Goal: Task Accomplishment & Management: Use online tool/utility

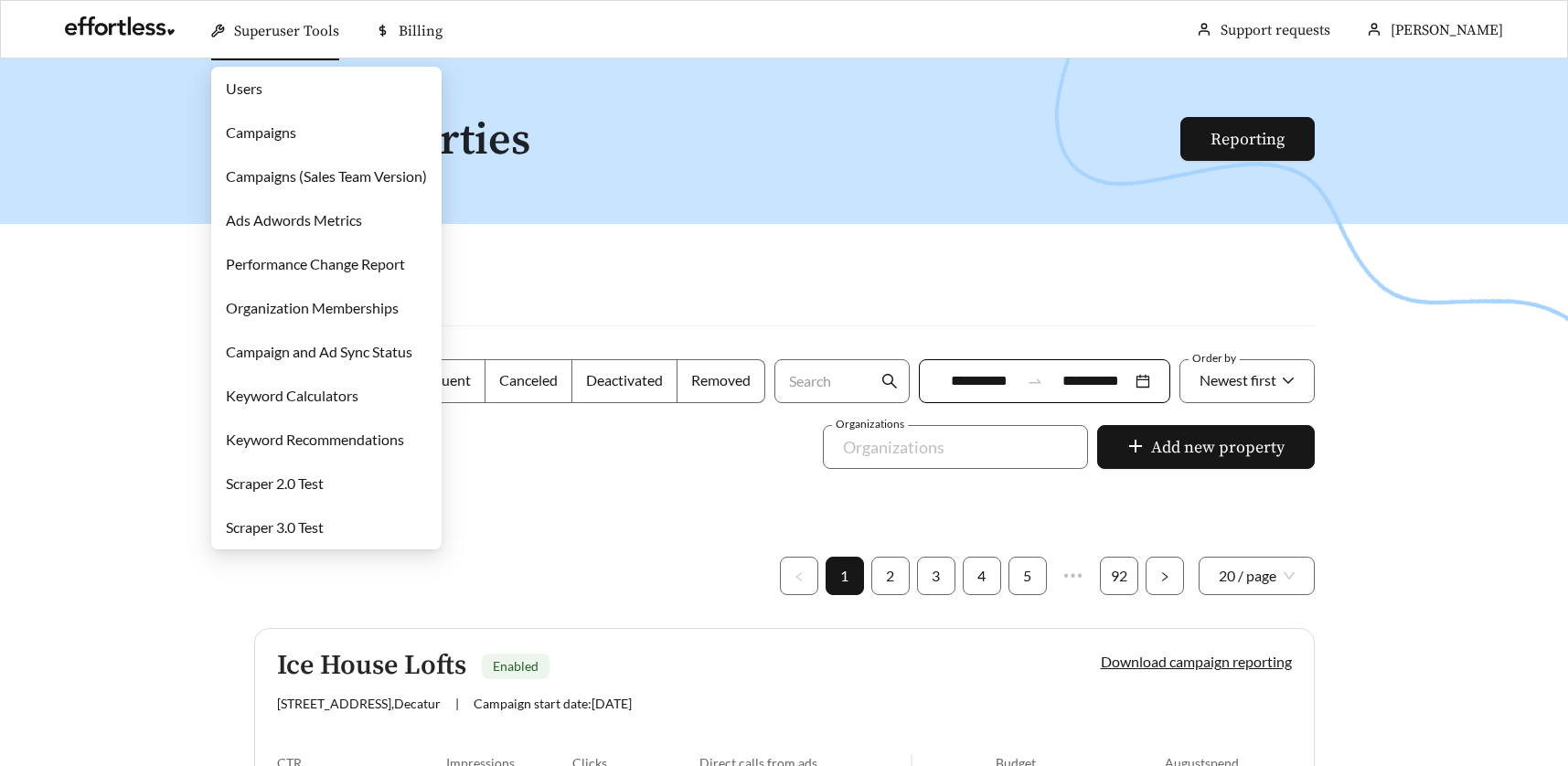
click at [269, 130] on link "Campaigns" at bounding box center [261, 133] width 70 height 18
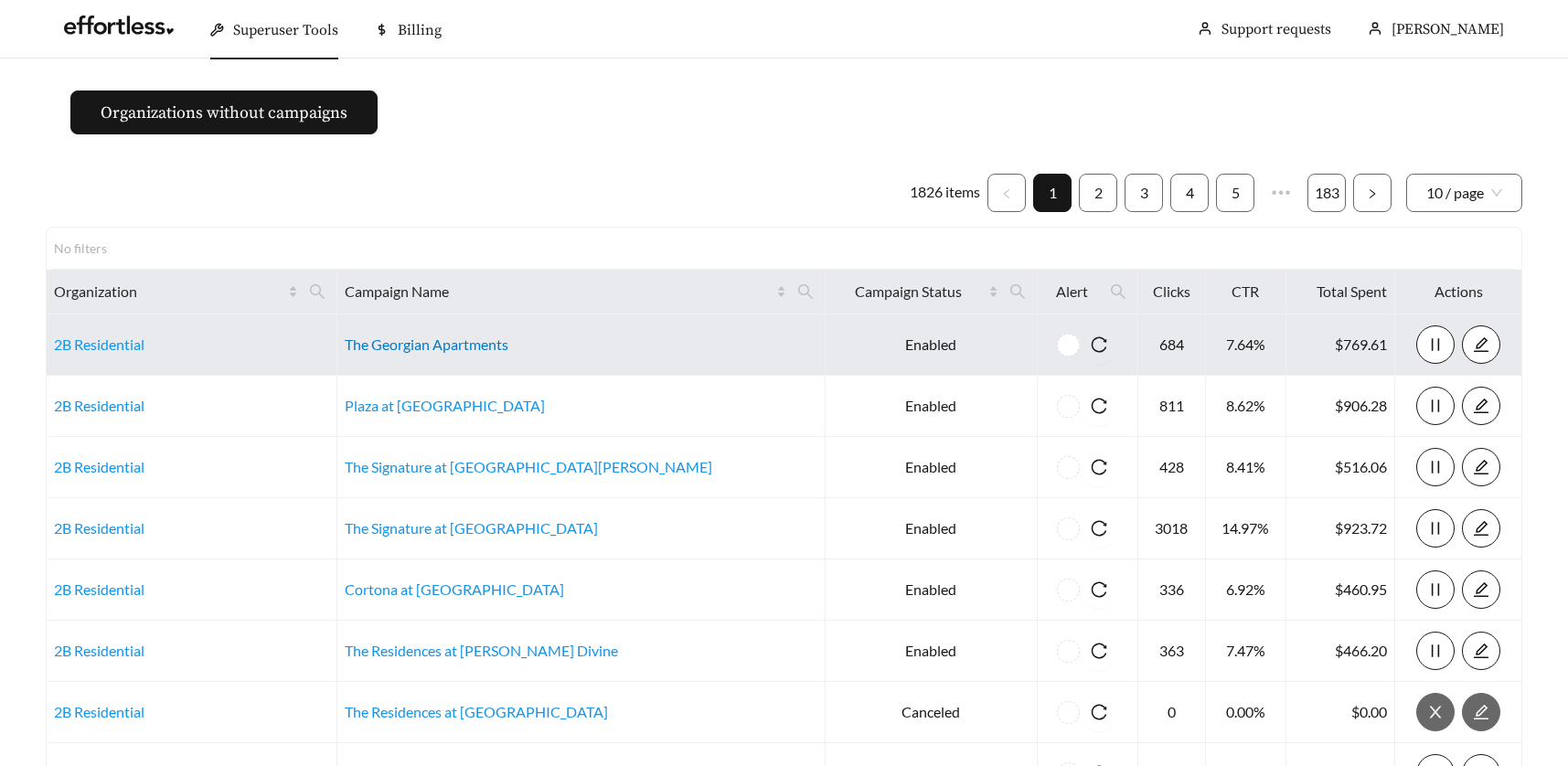
click at [442, 345] on link "The Georgian Apartments" at bounding box center [426, 344] width 164 height 18
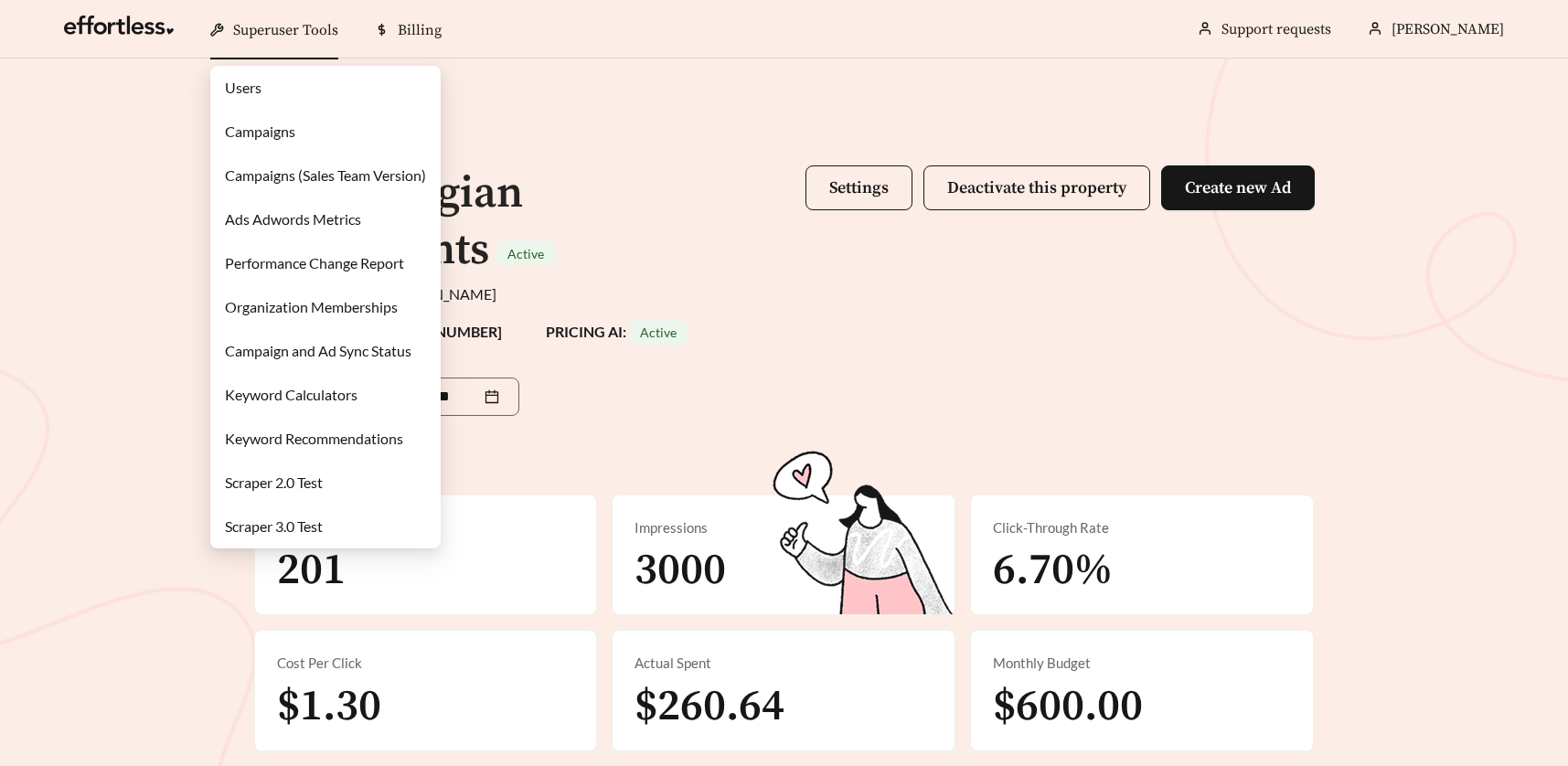
click at [248, 80] on link "Users" at bounding box center [243, 88] width 36 height 18
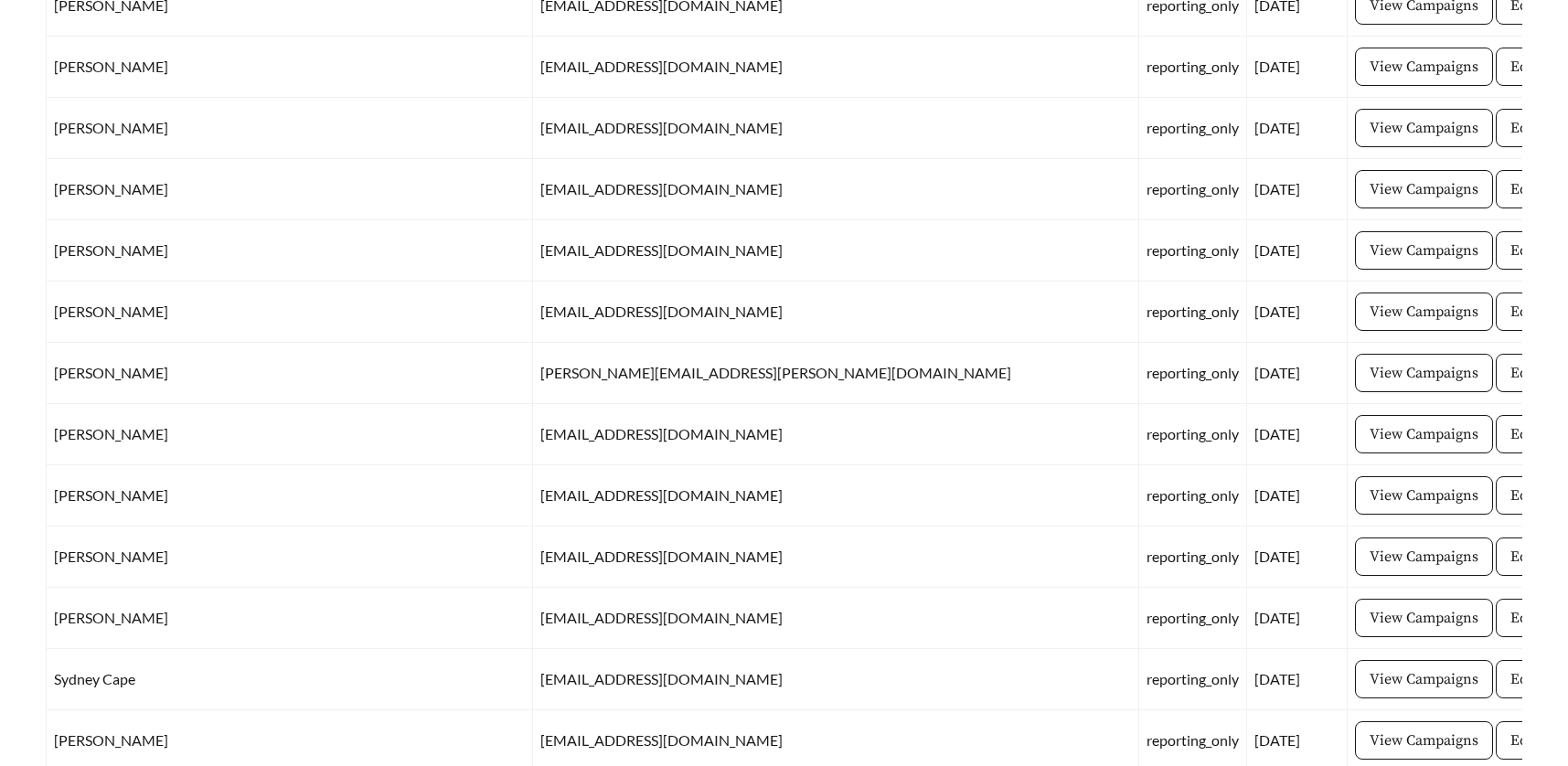
scroll to position [808, 0]
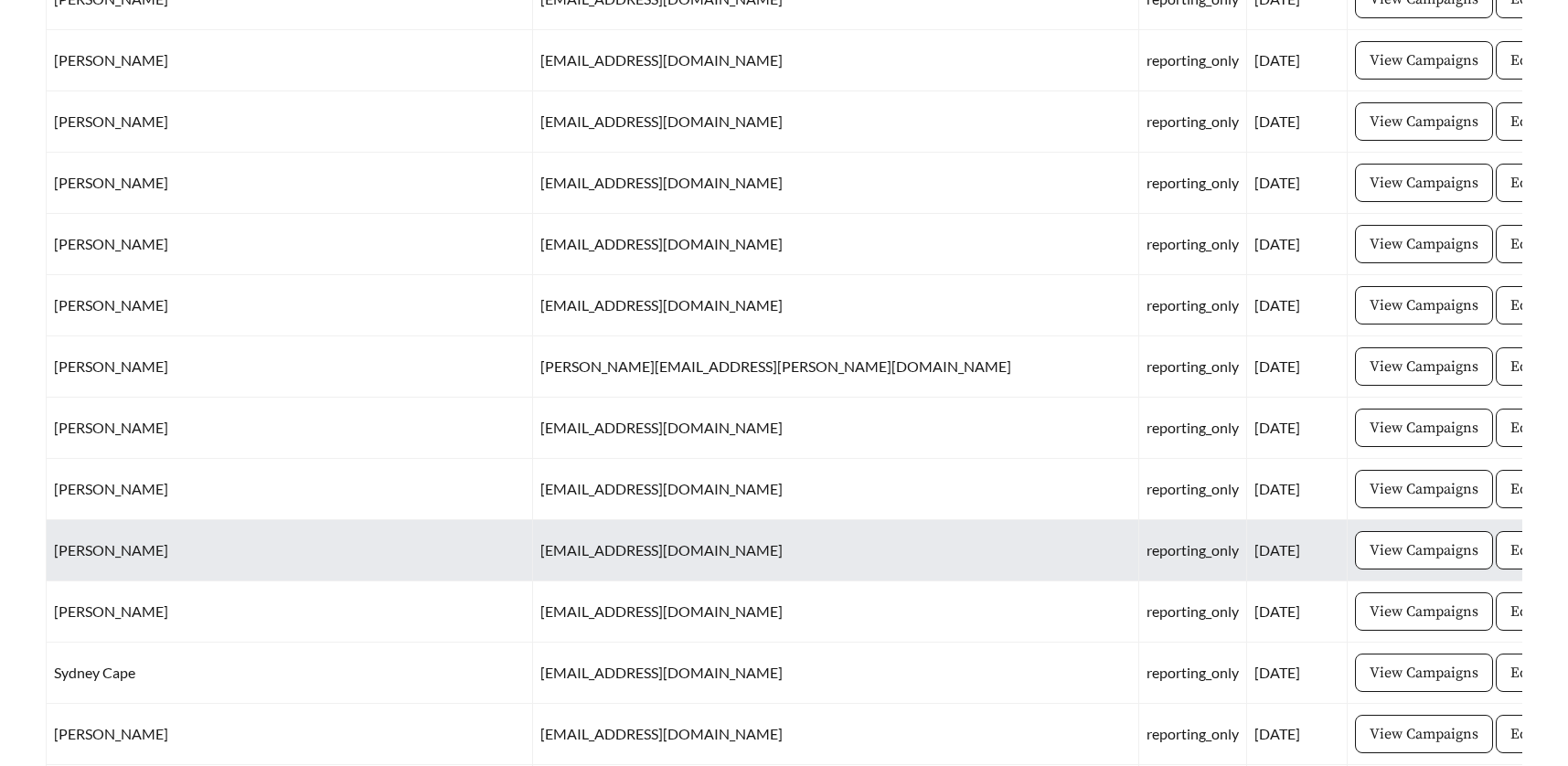
click at [533, 556] on td "[EMAIL_ADDRESS][DOMAIN_NAME]" at bounding box center [835, 550] width 606 height 61
click at [1370, 544] on span "View Campaigns" at bounding box center [1425, 550] width 109 height 21
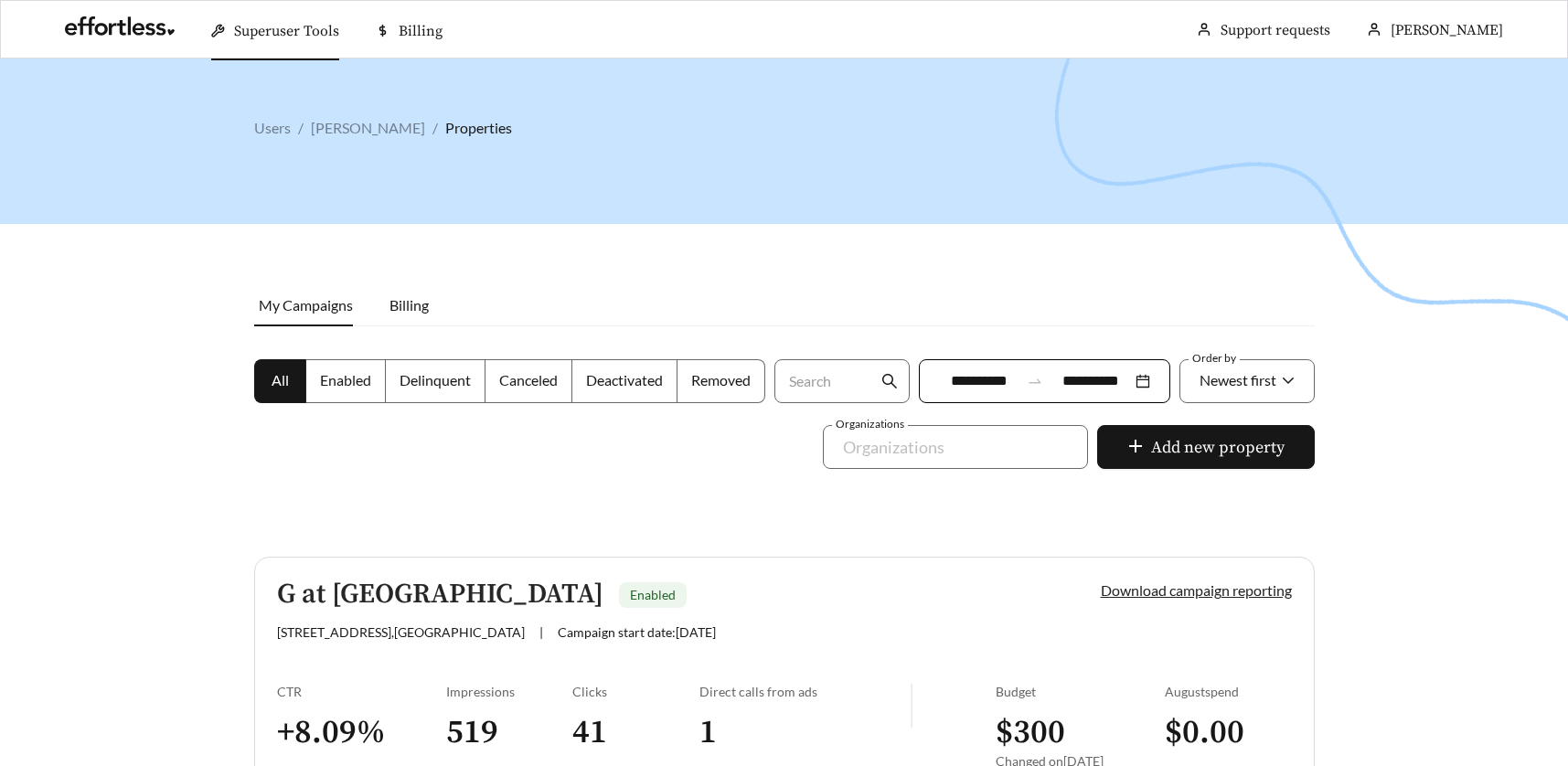
click at [1150, 588] on link "Download campaign reporting" at bounding box center [1196, 590] width 191 height 18
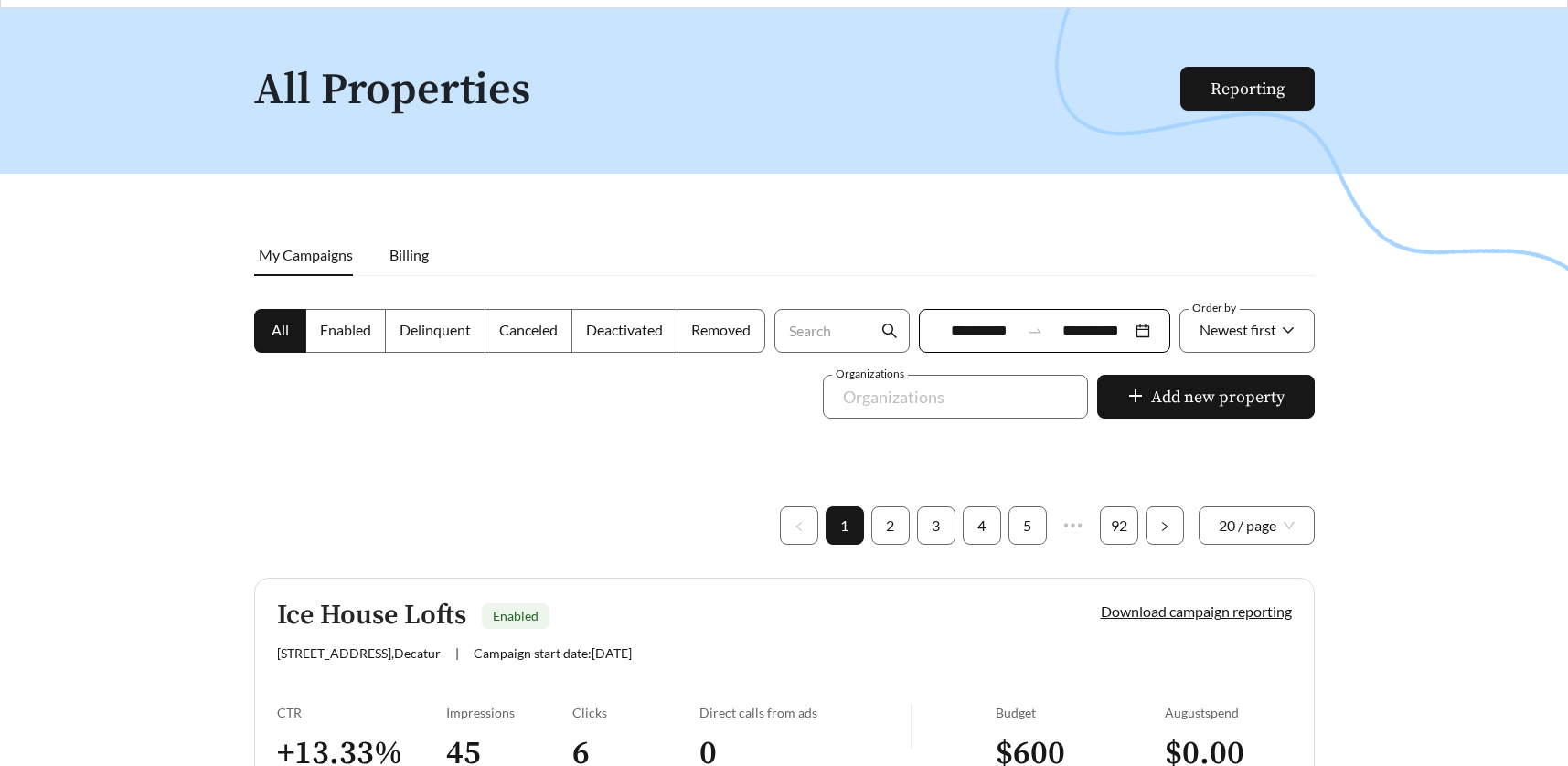
scroll to position [45, 0]
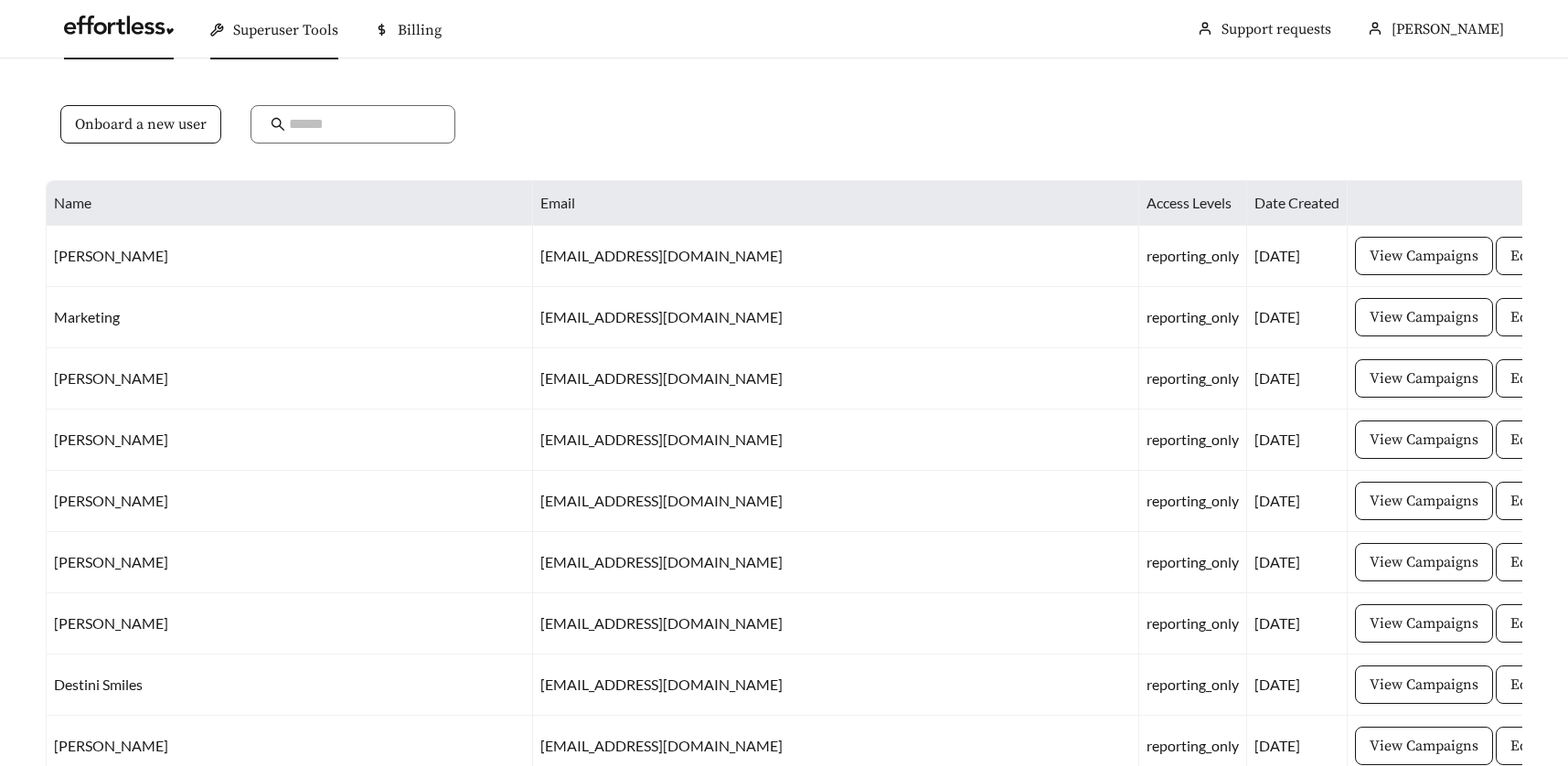
scroll to position [808, 0]
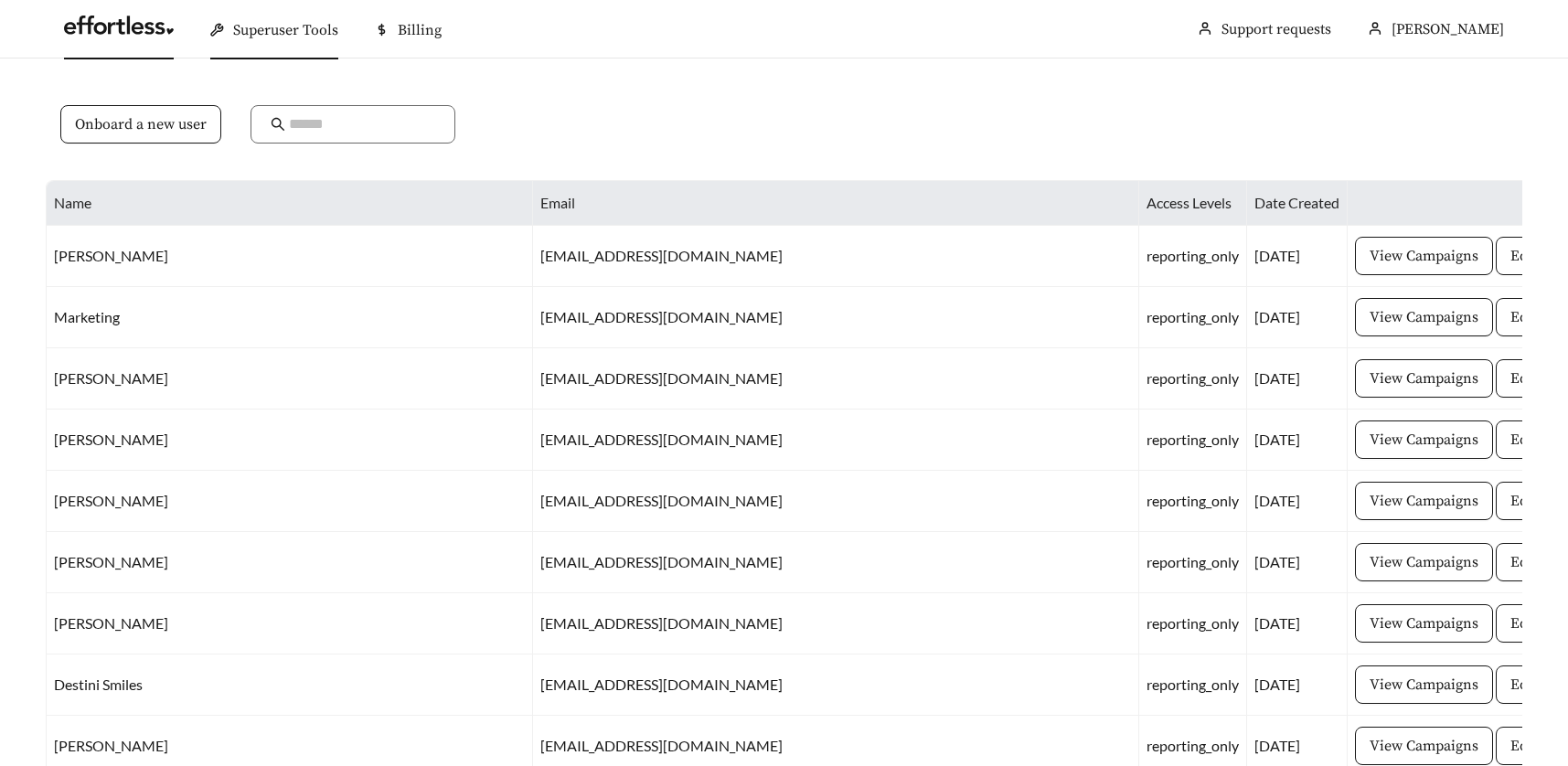
scroll to position [808, 0]
